Goal: Communication & Community: Participate in discussion

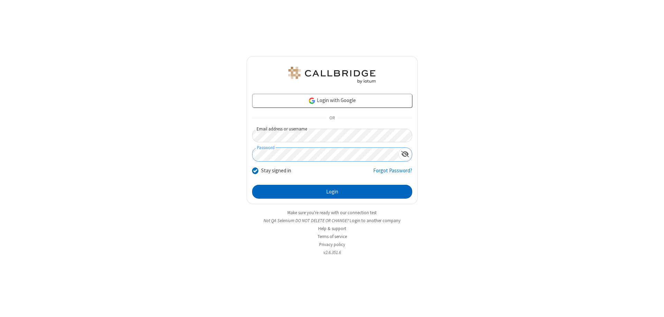
click at [332, 191] on button "Login" at bounding box center [332, 192] width 160 height 14
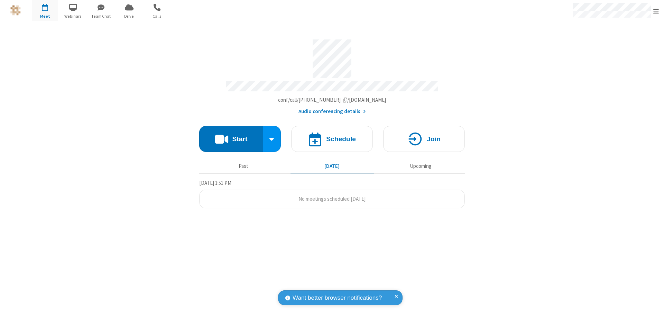
click at [231, 135] on button "Start" at bounding box center [231, 139] width 64 height 26
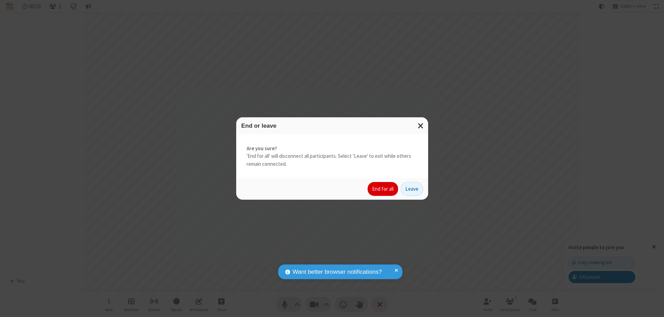
click at [383, 189] on button "End for all" at bounding box center [382, 189] width 30 height 14
